Goal: Information Seeking & Learning: Understand process/instructions

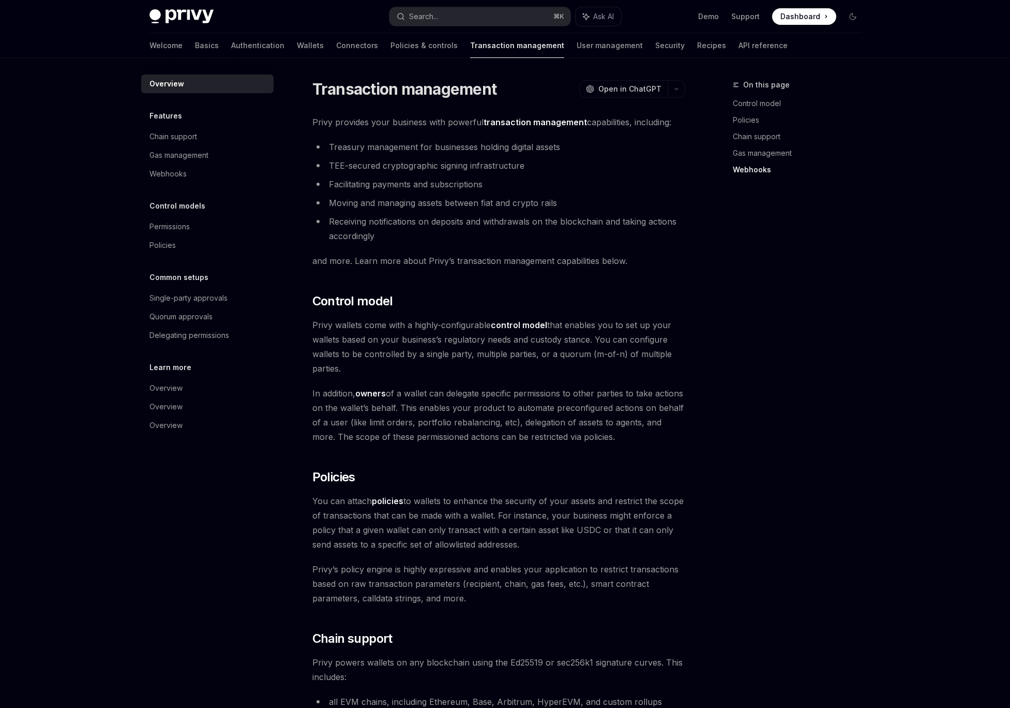
scroll to position [688, 0]
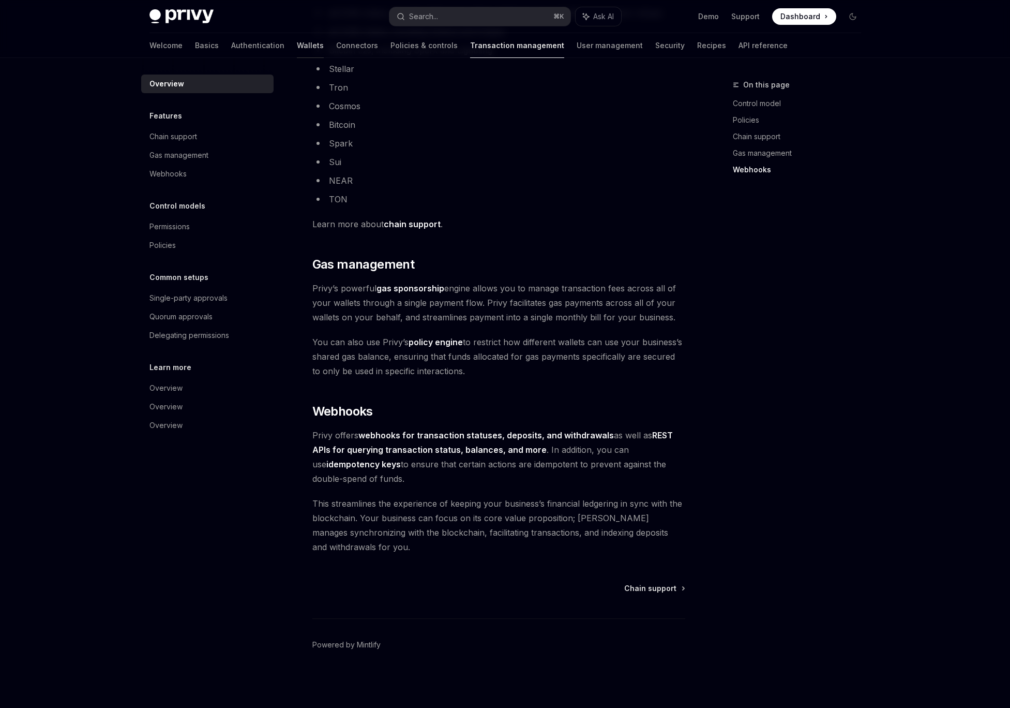
click at [297, 48] on link "Wallets" at bounding box center [310, 45] width 27 height 25
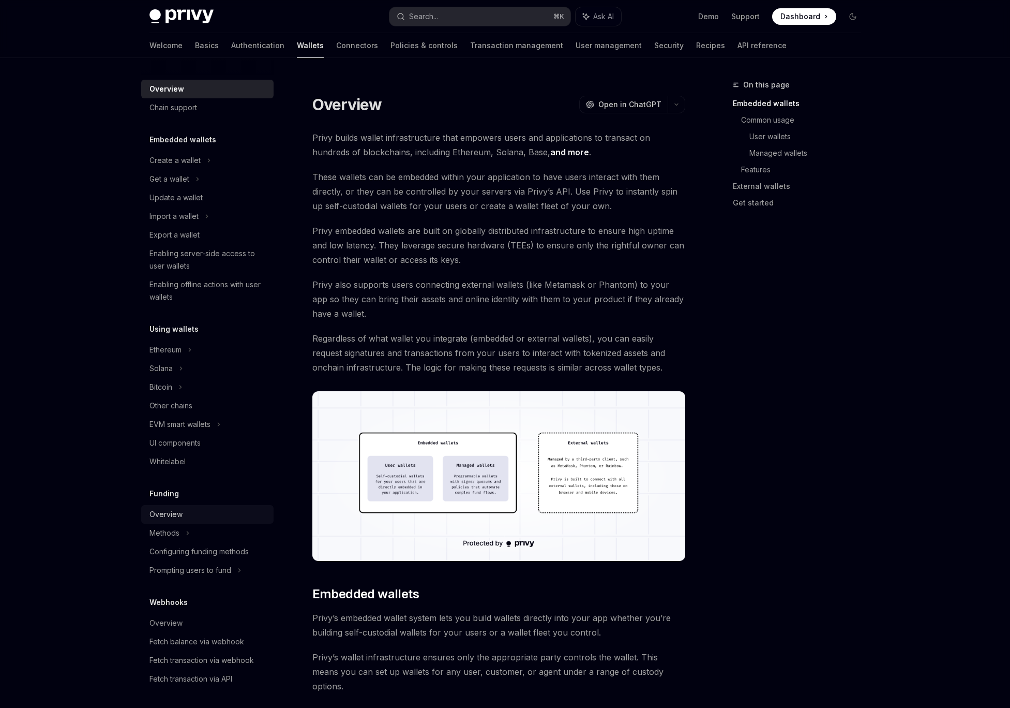
click at [187, 515] on div "Overview" at bounding box center [208, 514] width 118 height 12
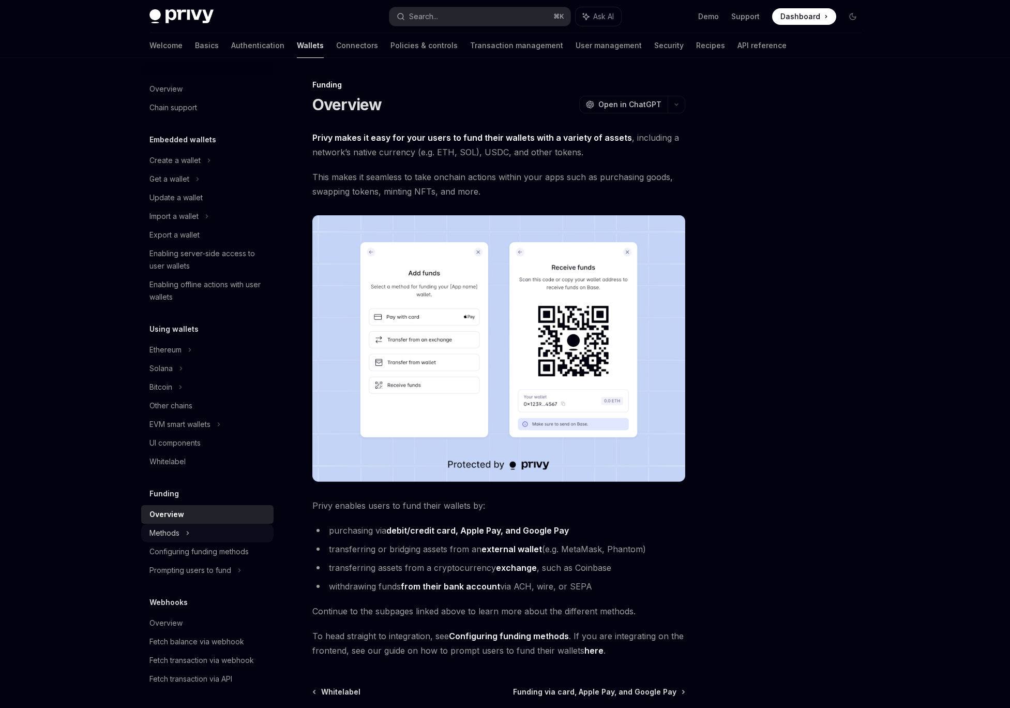
click at [218, 188] on div "Methods" at bounding box center [207, 179] width 132 height 19
type textarea "*"
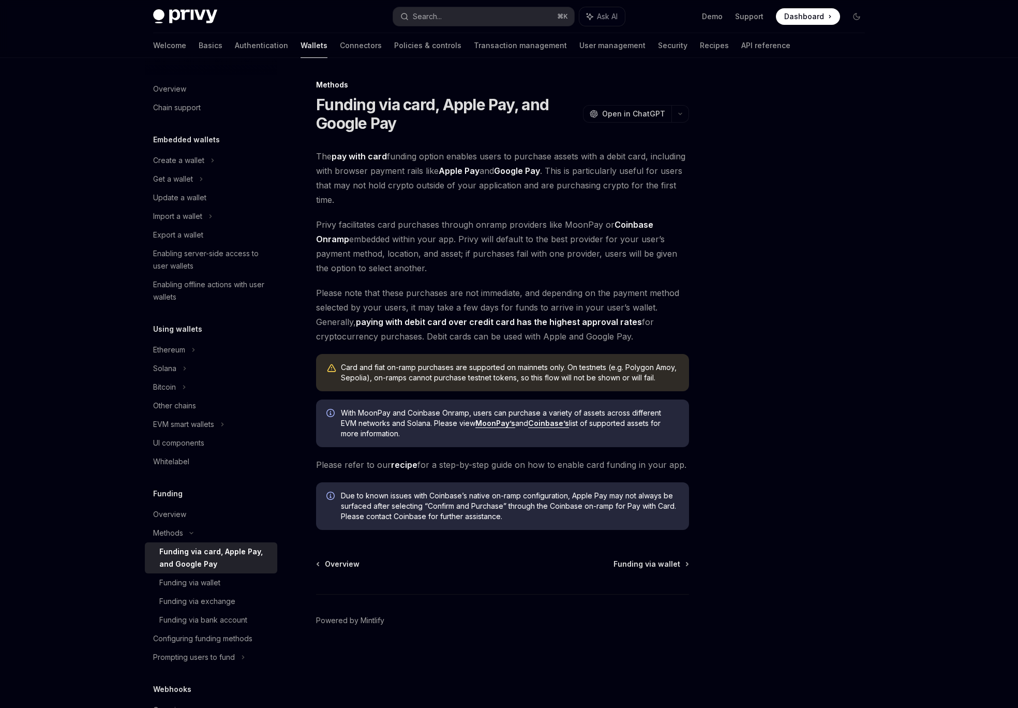
click at [79, 312] on div "Privy Docs home page Search... ⌘ K Ask AI Demo Support Dashboard Dashboard Sear…" at bounding box center [509, 354] width 1018 height 708
click at [782, 316] on div at bounding box center [794, 393] width 157 height 629
